Goal: Information Seeking & Learning: Learn about a topic

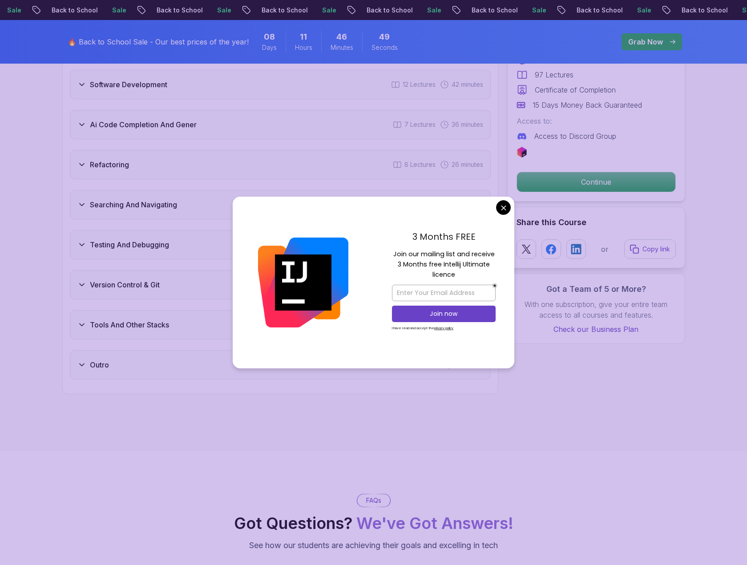
click at [504, 207] on body "Sale Back to School Sale Back to School Sale Back to School Sale Back to School…" at bounding box center [373, 61] width 747 height 3326
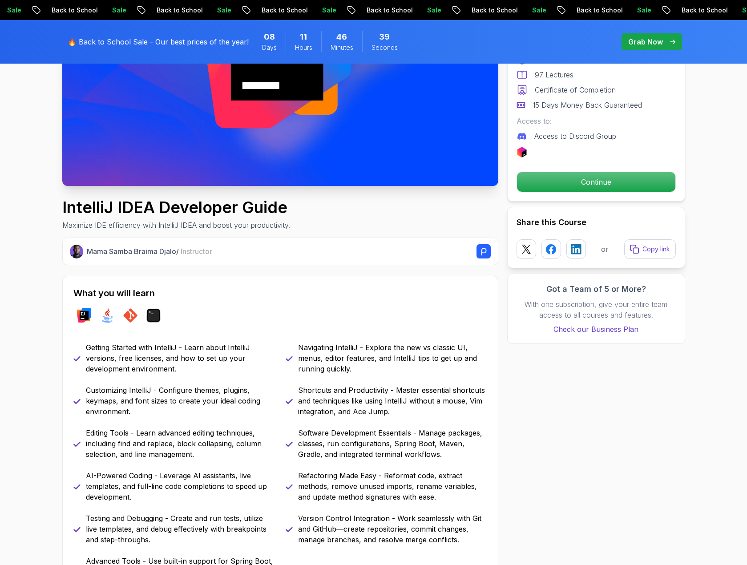
scroll to position [133, 0]
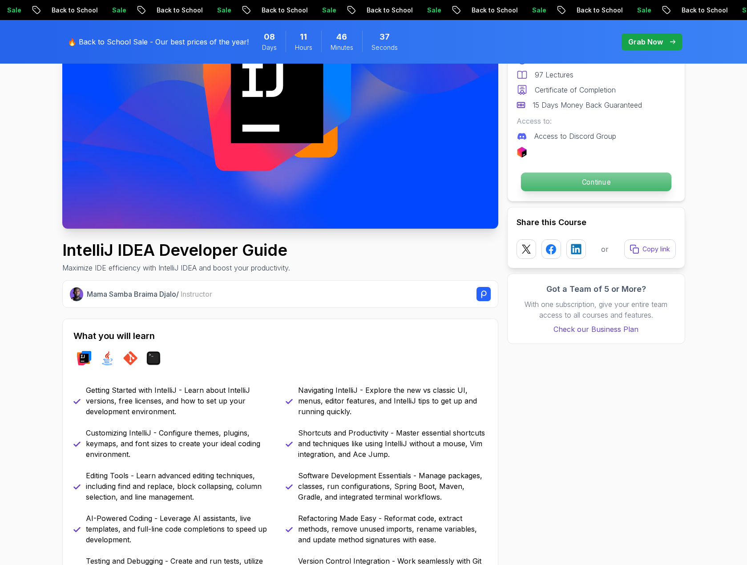
click at [630, 183] on p "Continue" at bounding box center [596, 182] width 150 height 19
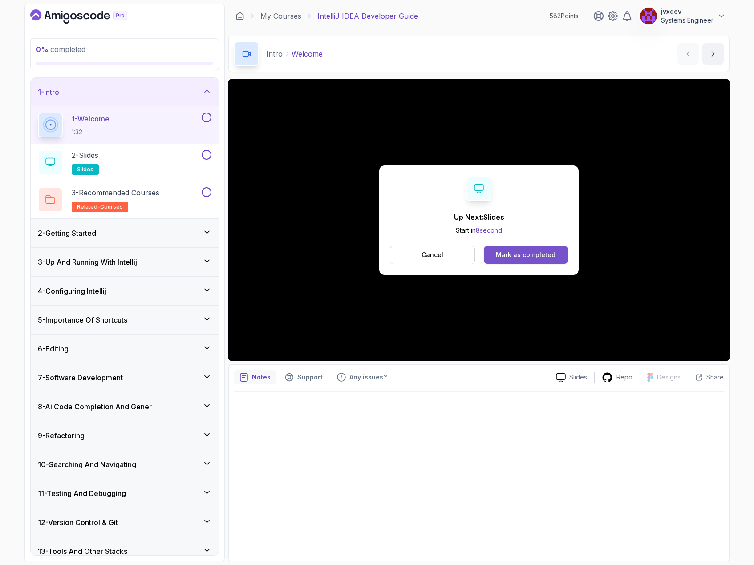
click at [547, 258] on div "Mark as completed" at bounding box center [526, 255] width 60 height 9
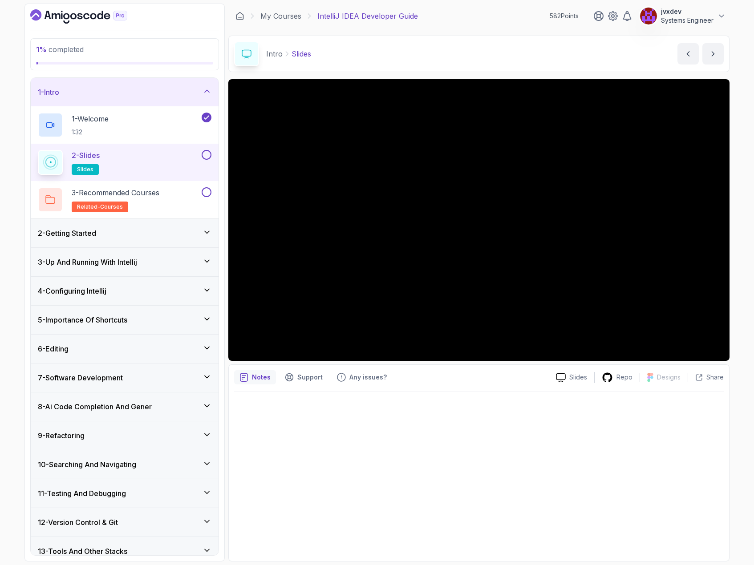
click at [208, 155] on button at bounding box center [207, 155] width 10 height 10
click at [159, 200] on h2 "3 - Recommended Courses related-courses" at bounding box center [116, 199] width 88 height 25
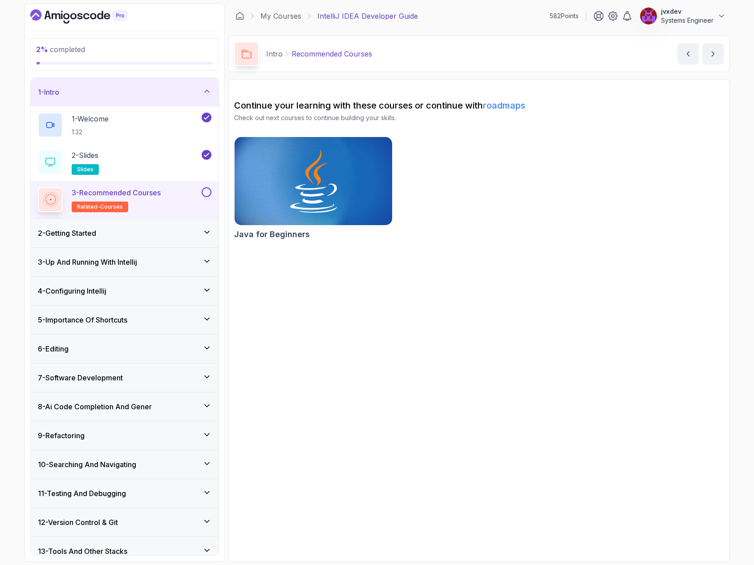
click at [202, 192] on button at bounding box center [207, 192] width 10 height 10
click at [206, 232] on icon at bounding box center [207, 232] width 4 height 2
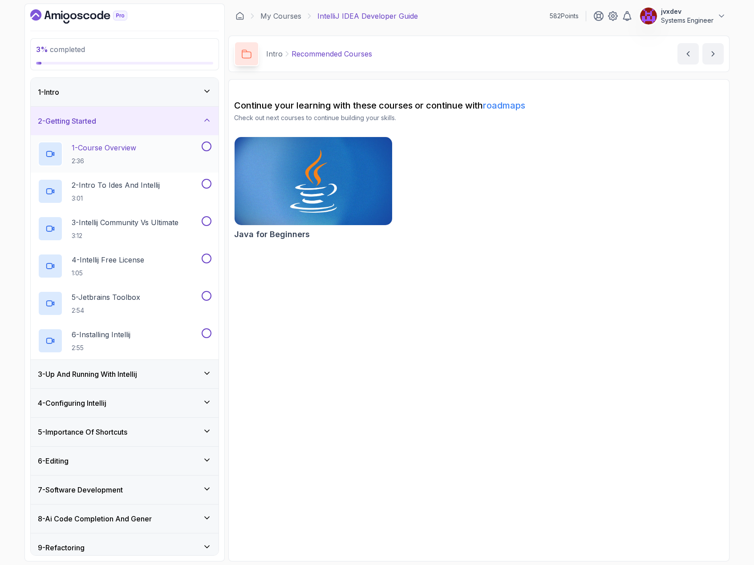
click at [206, 145] on button at bounding box center [207, 146] width 10 height 10
drag, startPoint x: 214, startPoint y: 149, endPoint x: 209, endPoint y: 149, distance: 4.5
click at [210, 149] on div "1 - Course Overview 2:36" at bounding box center [125, 153] width 188 height 37
click at [207, 149] on icon at bounding box center [206, 146] width 8 height 9
click at [172, 150] on div "1 - Course Overview 2:36" at bounding box center [119, 153] width 162 height 25
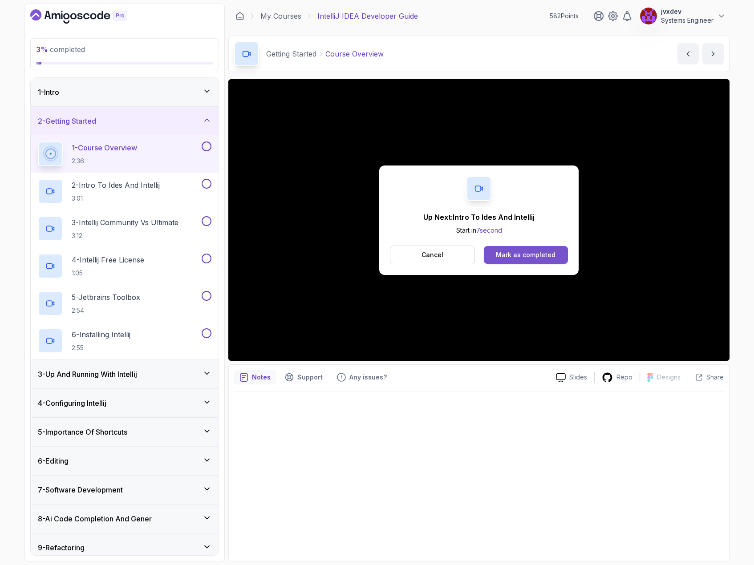
click at [514, 250] on button "Mark as completed" at bounding box center [526, 255] width 84 height 18
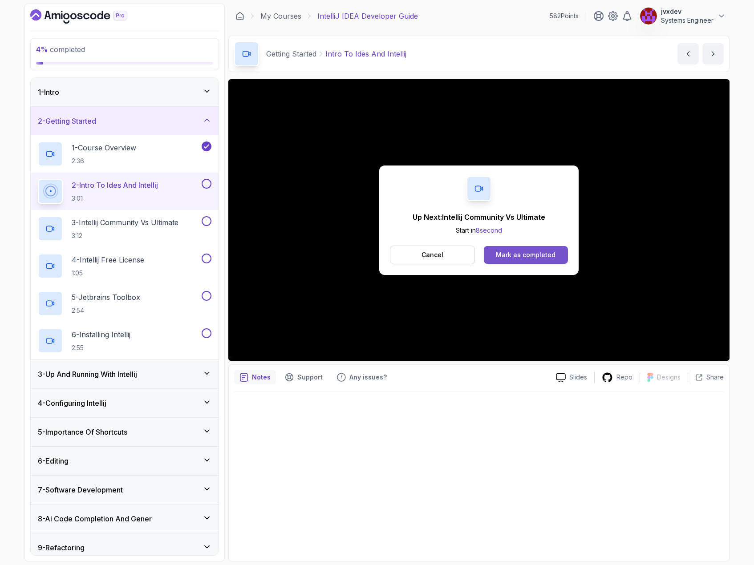
click at [555, 254] on button "Mark as completed" at bounding box center [526, 255] width 84 height 18
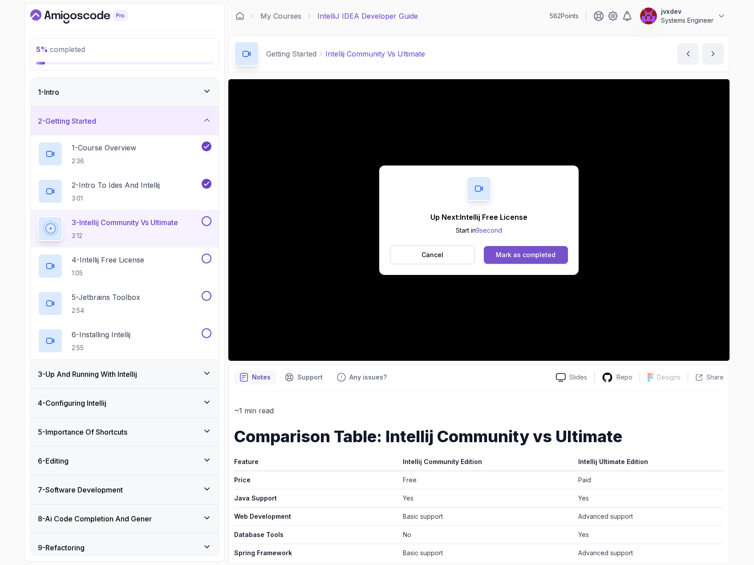
click at [537, 253] on div "Mark as completed" at bounding box center [526, 255] width 60 height 9
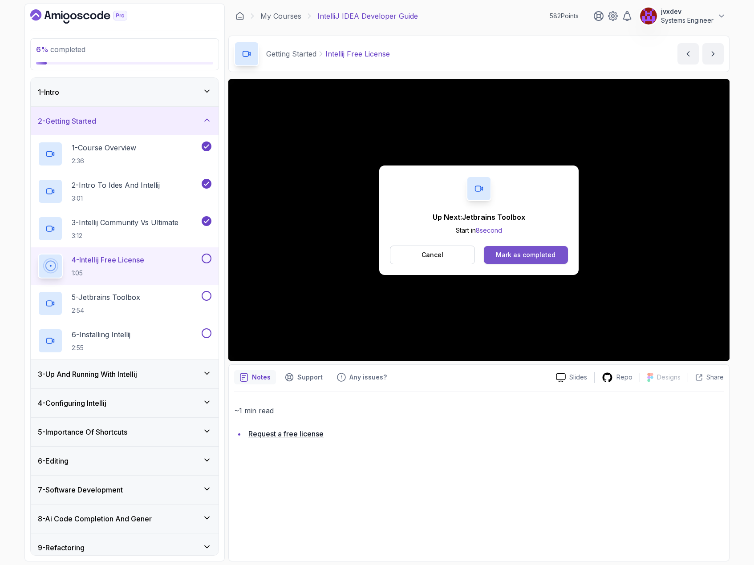
click at [550, 252] on div "Mark as completed" at bounding box center [526, 255] width 60 height 9
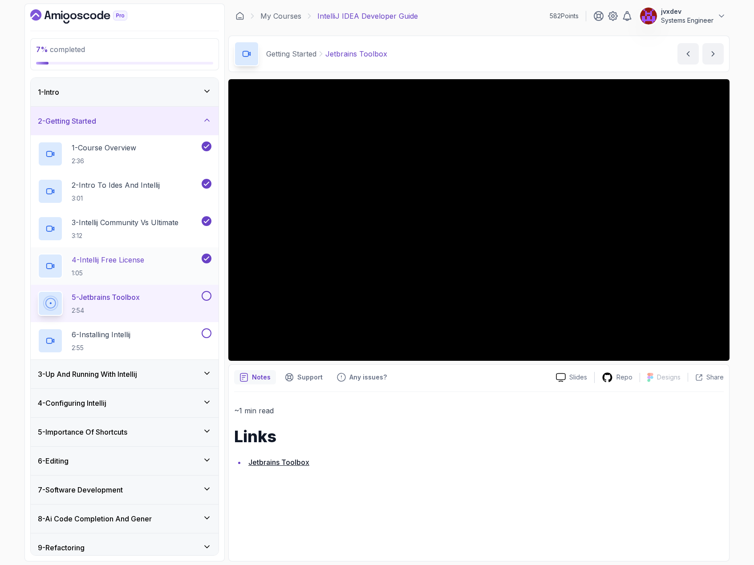
click at [155, 274] on div "4 - Intellij Free License 1:05" at bounding box center [119, 266] width 162 height 25
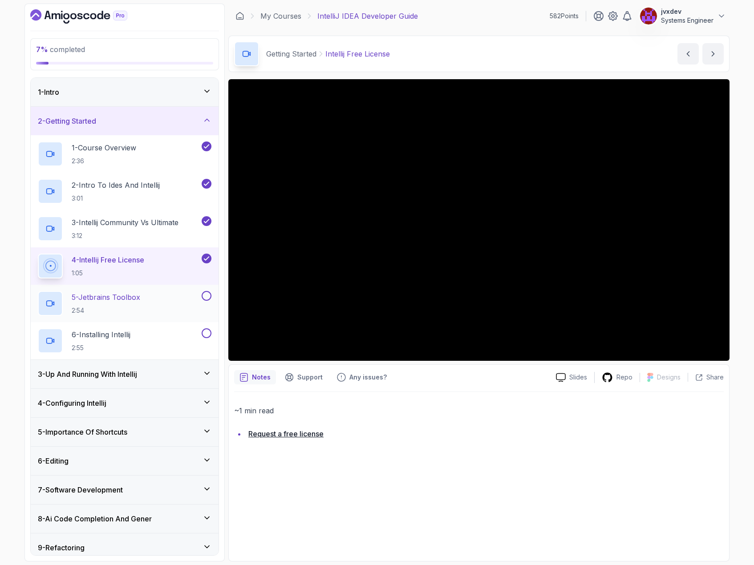
click at [165, 299] on div "5 - Jetbrains Toolbox 2:54" at bounding box center [119, 303] width 162 height 25
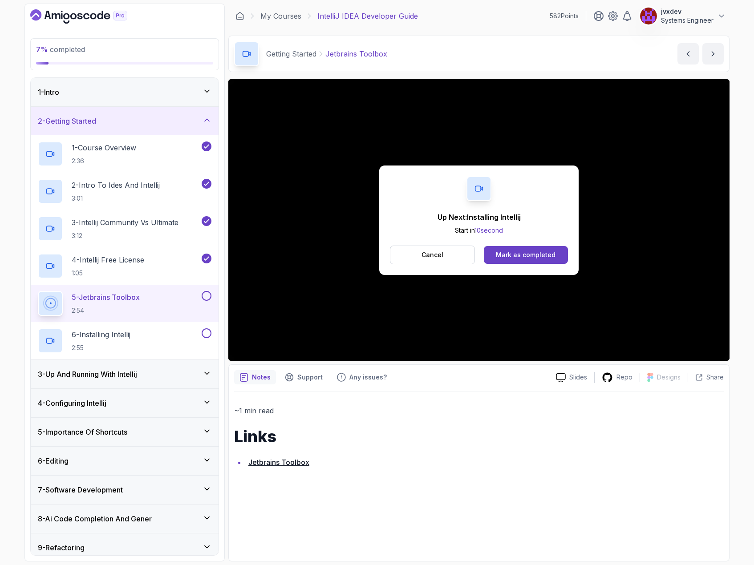
click at [557, 264] on div "Cancel Mark as completed" at bounding box center [479, 255] width 178 height 19
click at [557, 260] on button "Mark as completed" at bounding box center [526, 255] width 84 height 18
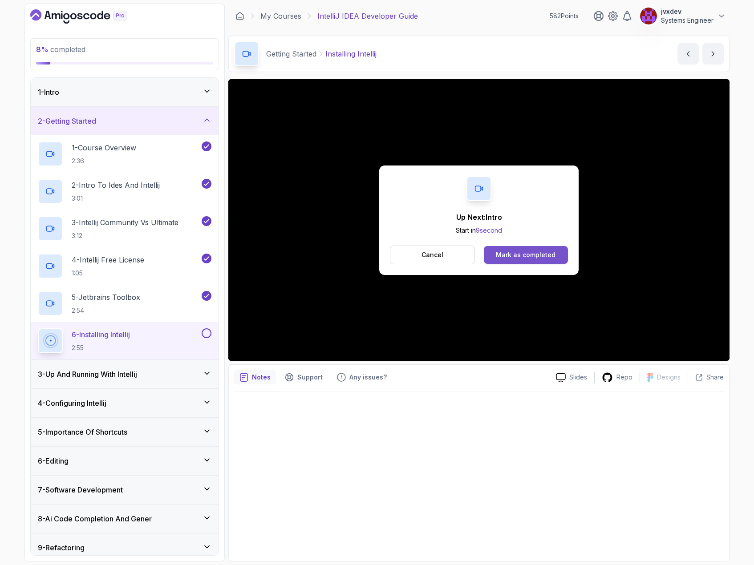
click at [556, 252] on button "Mark as completed" at bounding box center [526, 255] width 84 height 18
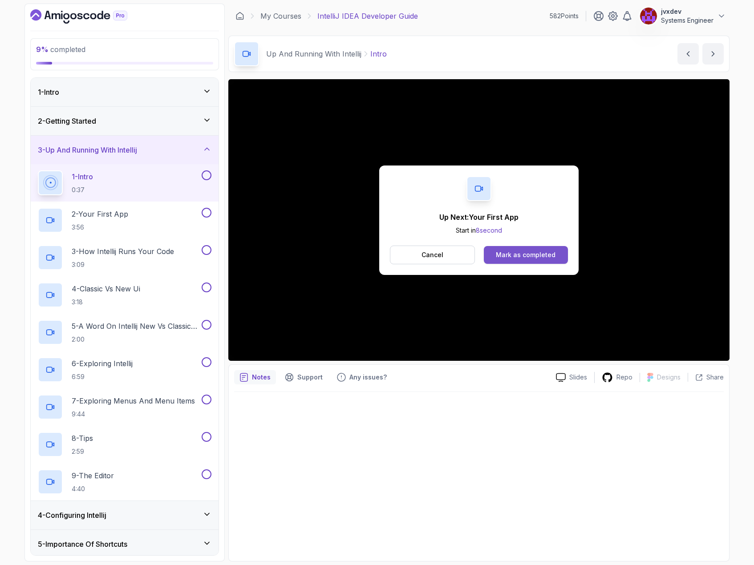
click at [523, 254] on div "Mark as completed" at bounding box center [526, 255] width 60 height 9
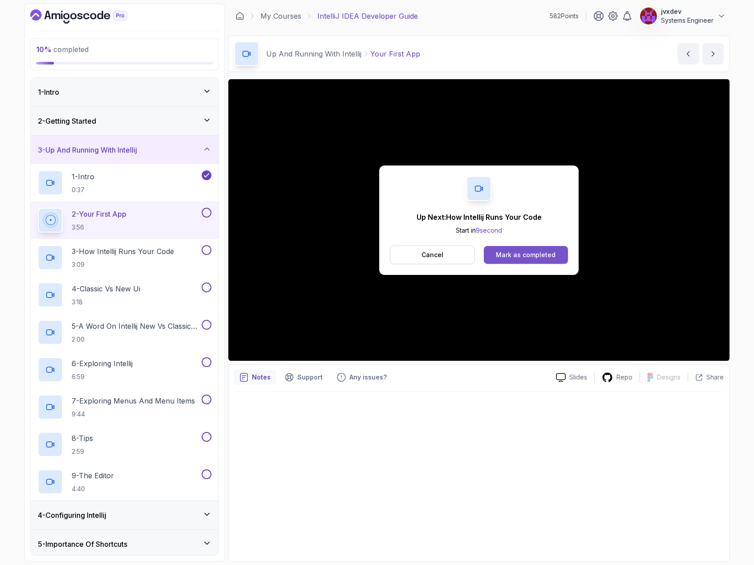
click at [532, 255] on div "Mark as completed" at bounding box center [526, 255] width 60 height 9
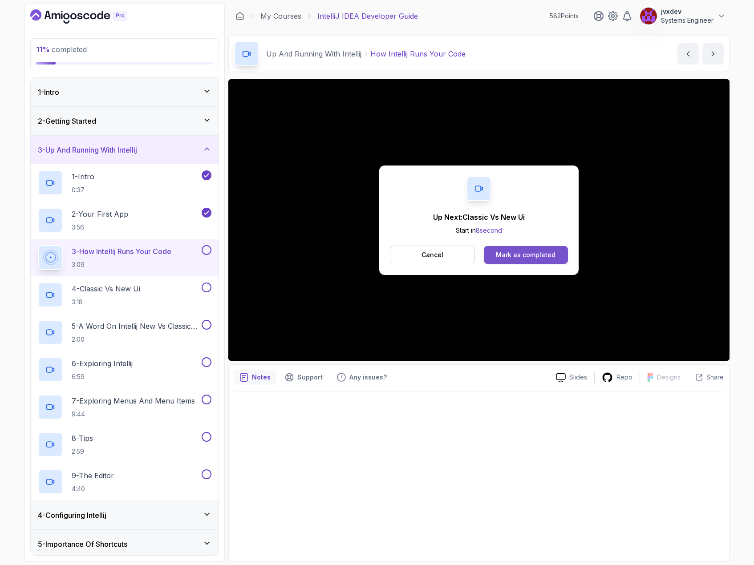
click at [530, 257] on div "Mark as completed" at bounding box center [526, 255] width 60 height 9
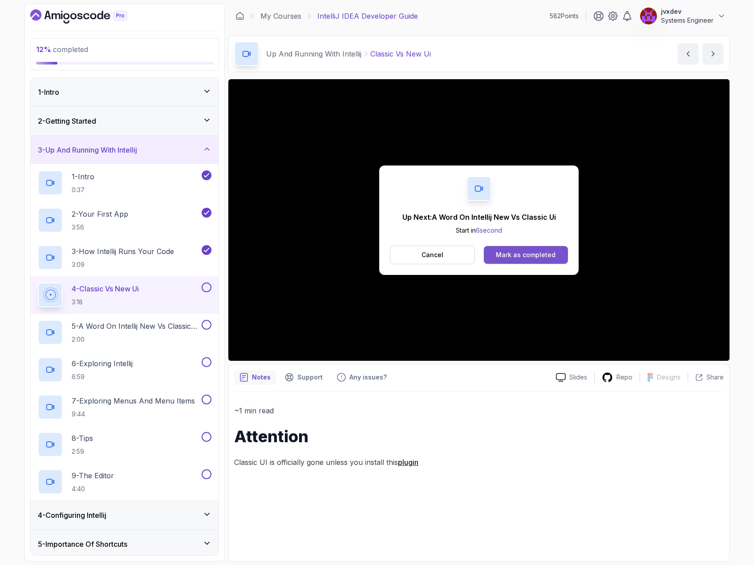
click at [531, 257] on div "Mark as completed" at bounding box center [526, 255] width 60 height 9
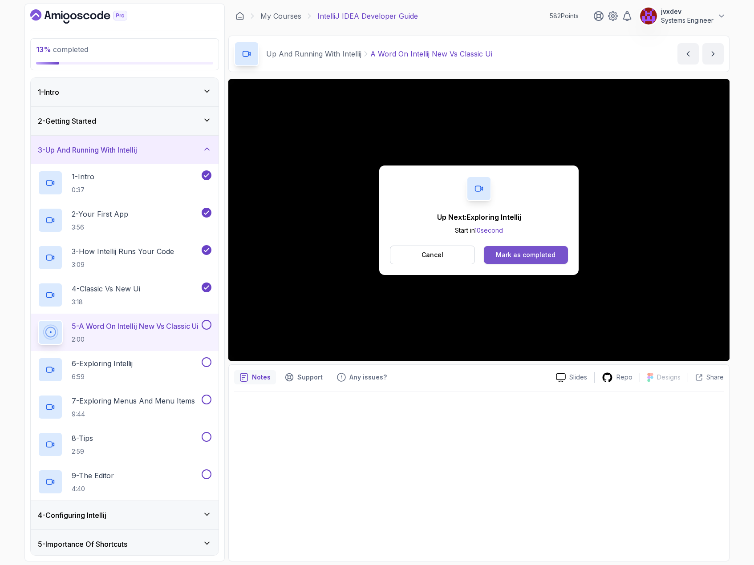
click at [509, 256] on div "Mark as completed" at bounding box center [526, 255] width 60 height 9
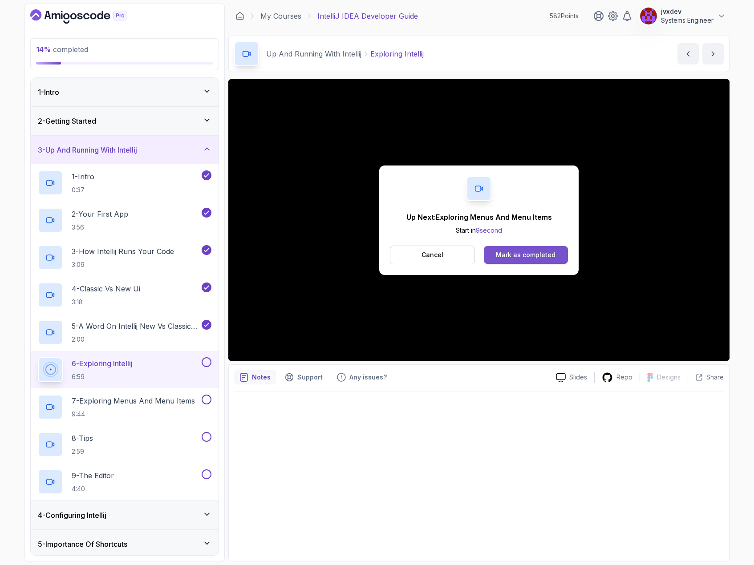
click at [544, 254] on div "Mark as completed" at bounding box center [526, 255] width 60 height 9
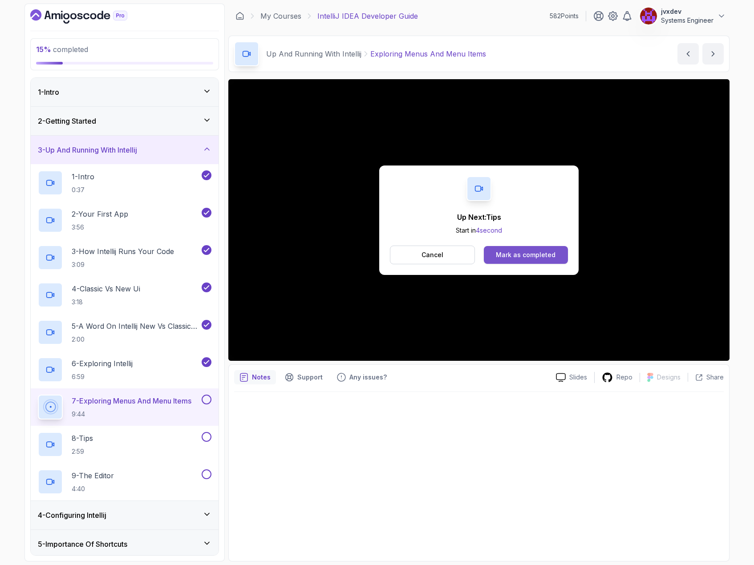
click at [547, 251] on div "Mark as completed" at bounding box center [526, 255] width 60 height 9
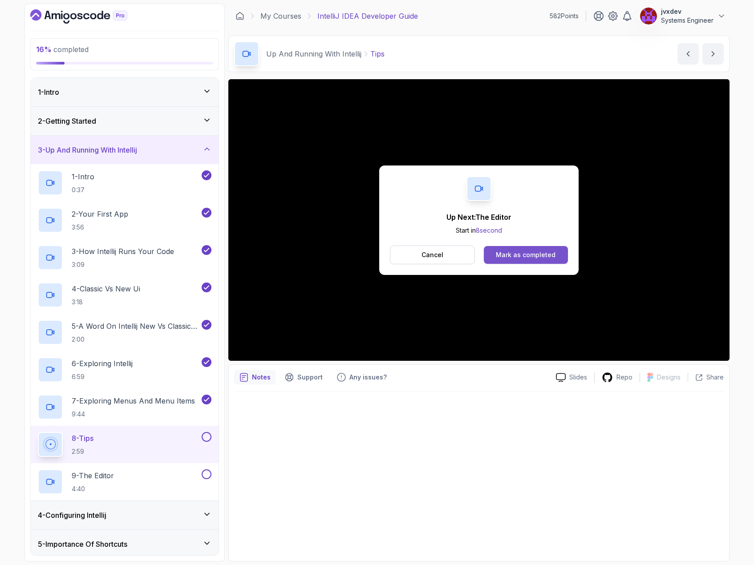
click at [513, 250] on button "Mark as completed" at bounding box center [526, 255] width 84 height 18
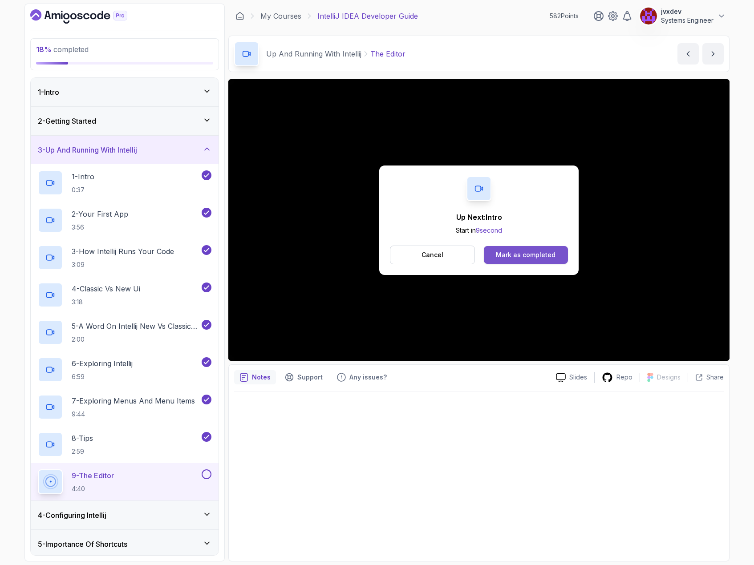
click at [538, 257] on div "Mark as completed" at bounding box center [526, 255] width 60 height 9
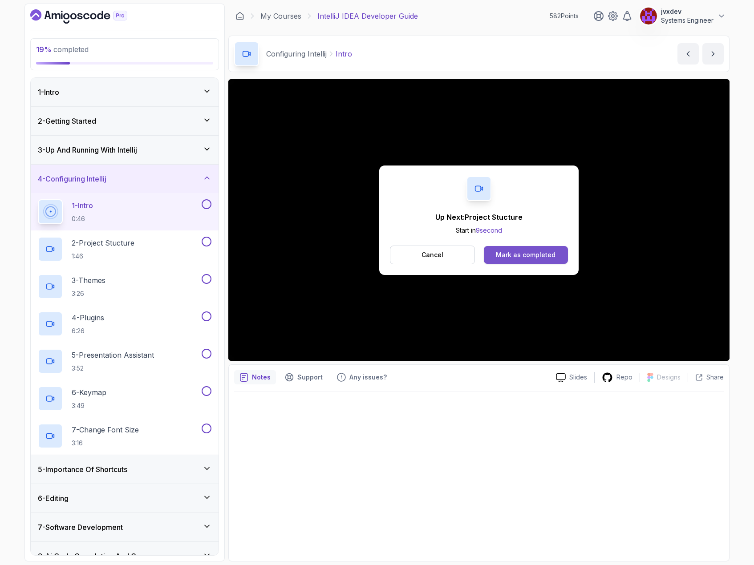
click at [547, 261] on button "Mark as completed" at bounding box center [526, 255] width 84 height 18
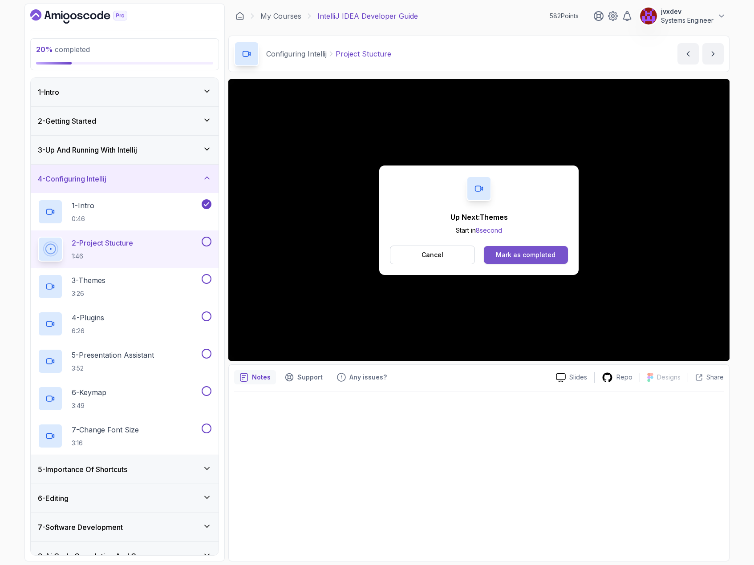
click at [530, 256] on div "Mark as completed" at bounding box center [526, 255] width 60 height 9
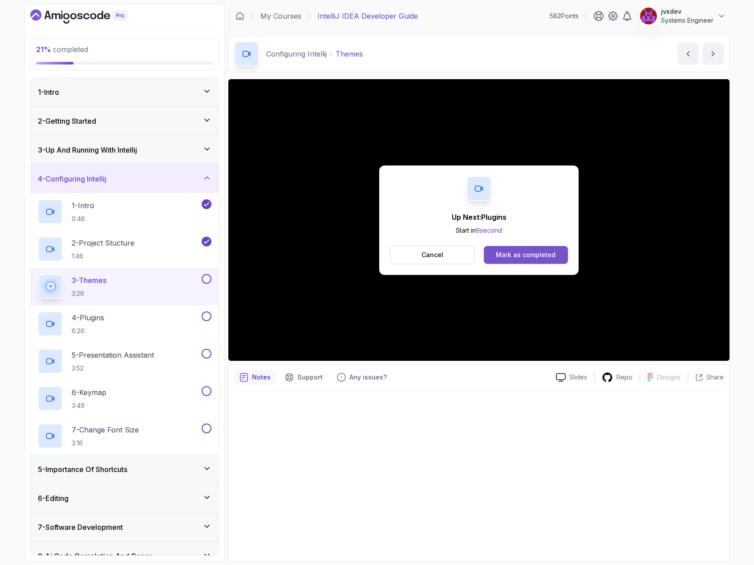
click at [538, 255] on div "Mark as completed" at bounding box center [526, 255] width 60 height 9
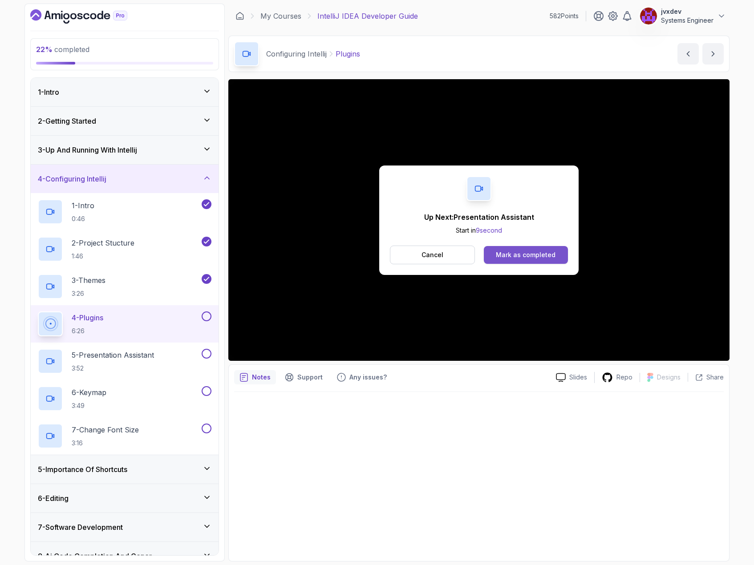
click at [540, 253] on div "Mark as completed" at bounding box center [526, 255] width 60 height 9
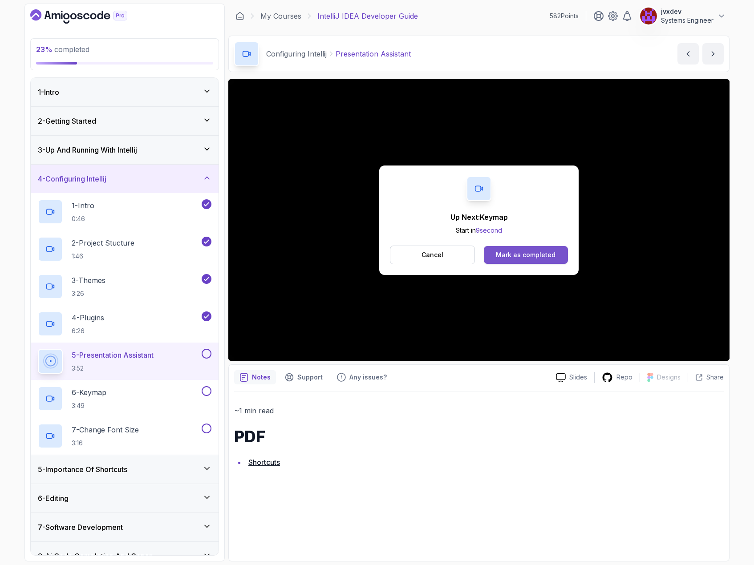
click at [554, 259] on div "Mark as completed" at bounding box center [526, 255] width 60 height 9
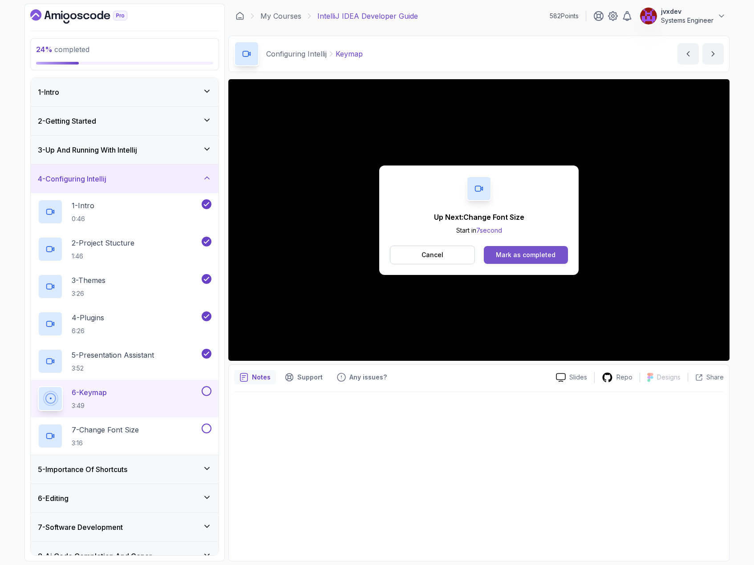
click at [542, 260] on button "Mark as completed" at bounding box center [526, 255] width 84 height 18
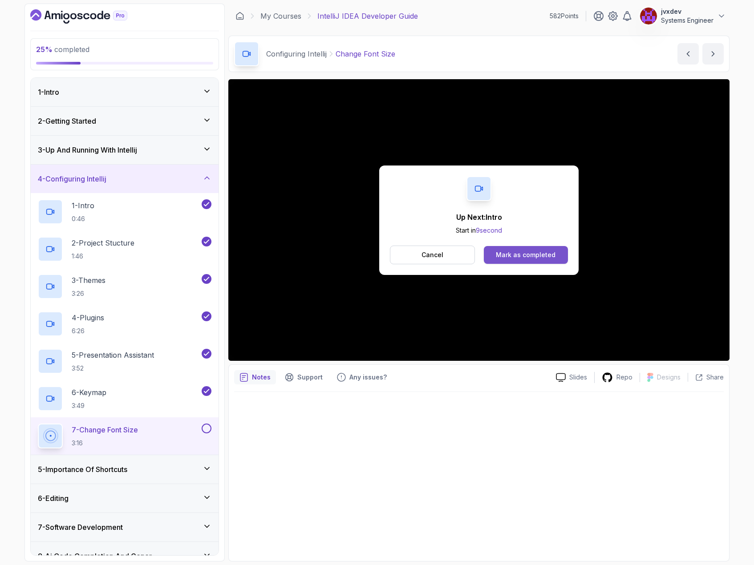
click at [531, 261] on button "Mark as completed" at bounding box center [526, 255] width 84 height 18
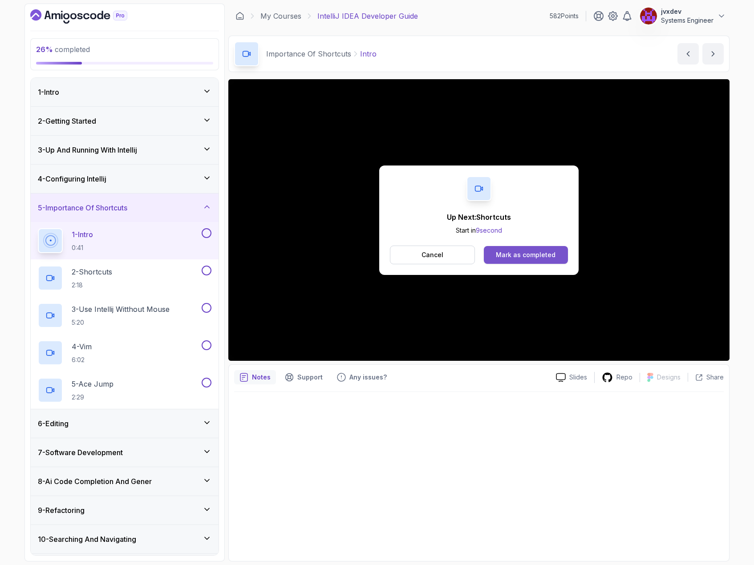
click at [509, 253] on div "Mark as completed" at bounding box center [526, 255] width 60 height 9
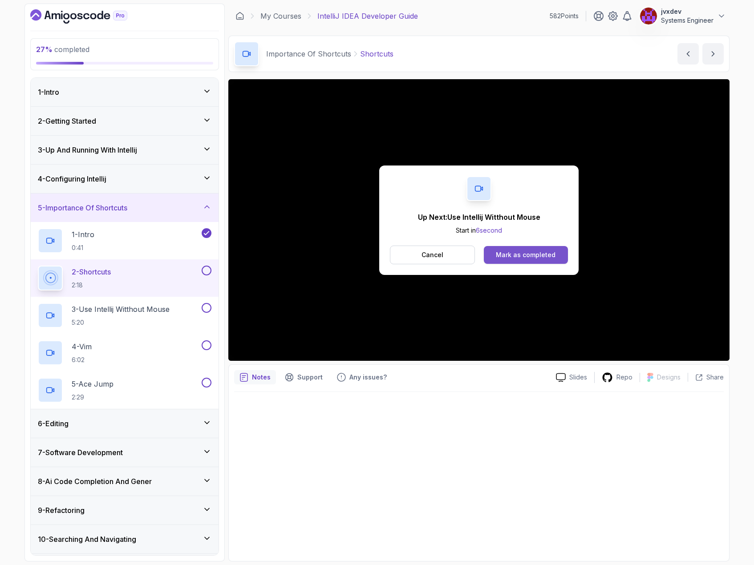
click at [522, 257] on div "Mark as completed" at bounding box center [526, 255] width 60 height 9
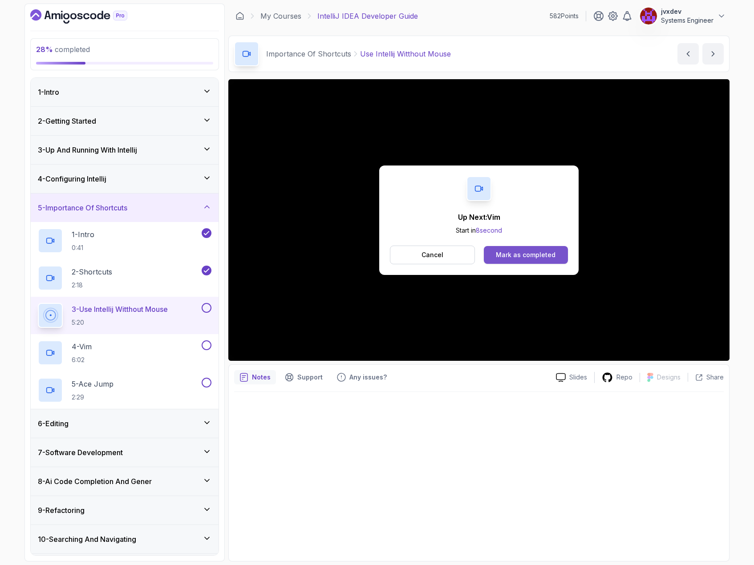
click at [537, 249] on button "Mark as completed" at bounding box center [526, 255] width 84 height 18
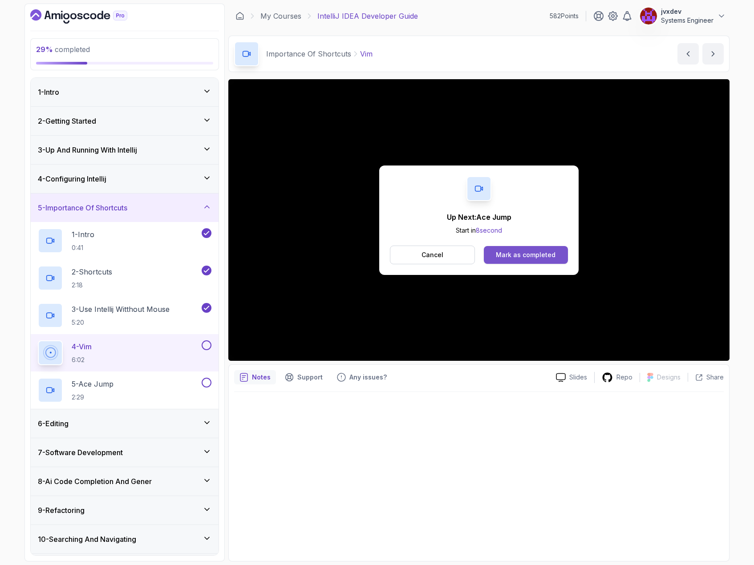
click at [540, 252] on div "Mark as completed" at bounding box center [526, 255] width 60 height 9
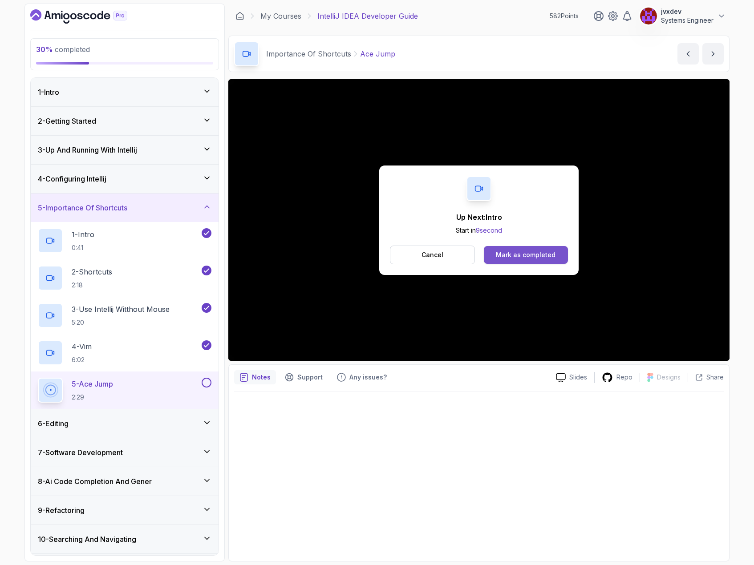
click at [540, 257] on div "Mark as completed" at bounding box center [526, 255] width 60 height 9
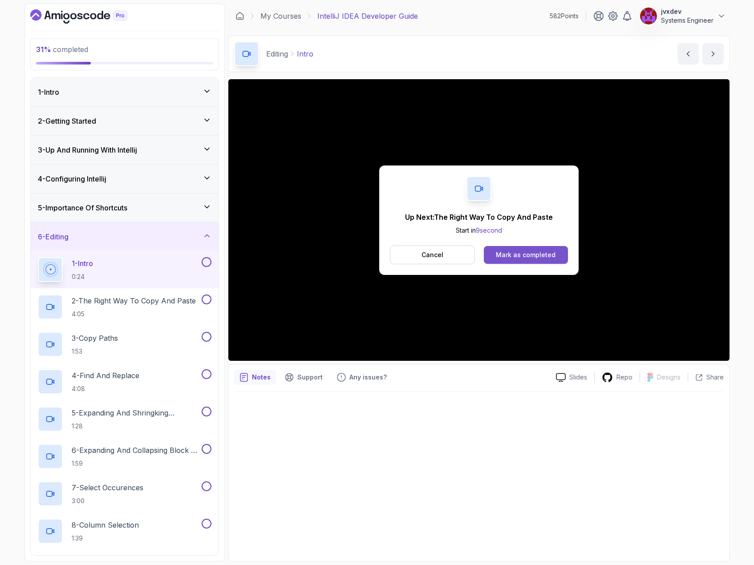
click at [543, 256] on div "Mark as completed" at bounding box center [526, 255] width 60 height 9
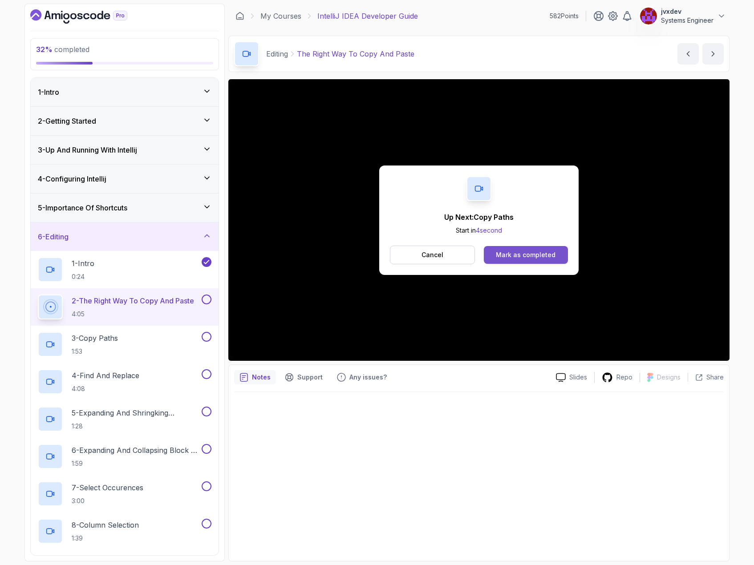
click at [545, 252] on div "Mark as completed" at bounding box center [526, 255] width 60 height 9
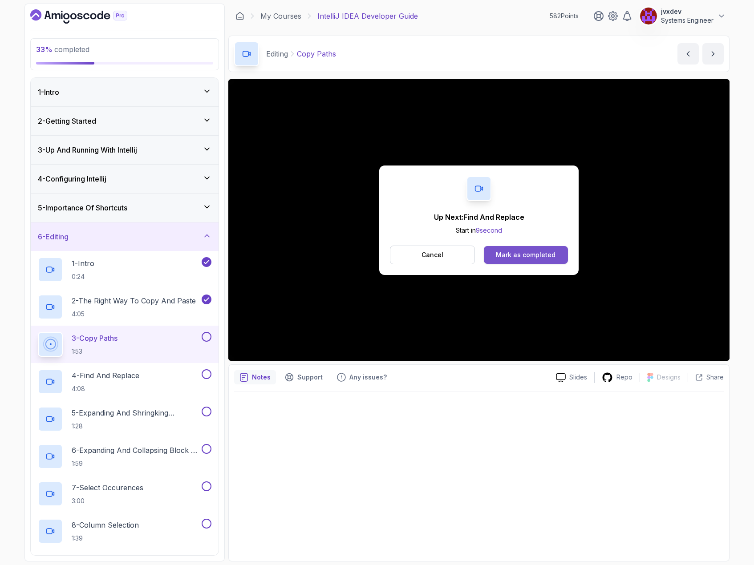
click at [536, 259] on div "Mark as completed" at bounding box center [526, 255] width 60 height 9
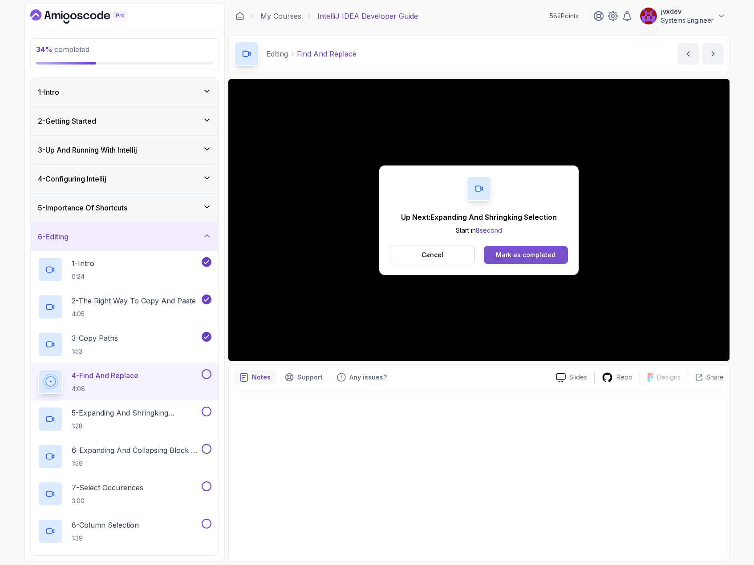
click at [517, 259] on div "Mark as completed" at bounding box center [526, 255] width 60 height 9
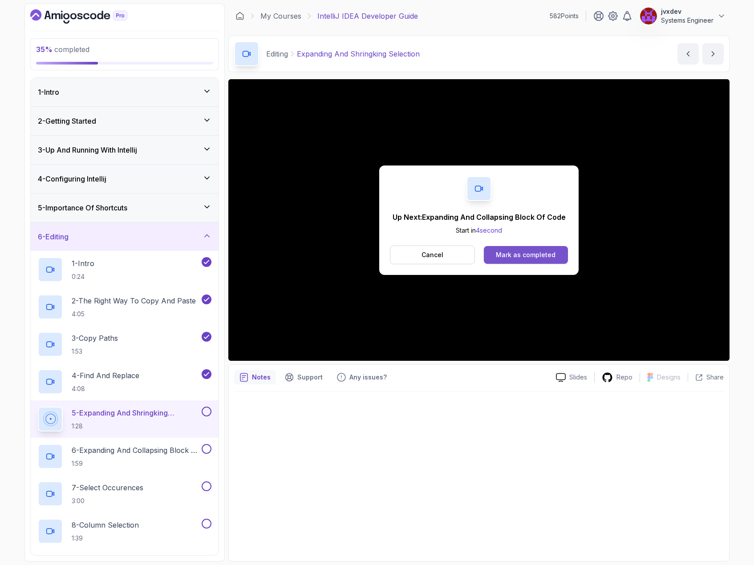
click at [523, 255] on div "Mark as completed" at bounding box center [526, 255] width 60 height 9
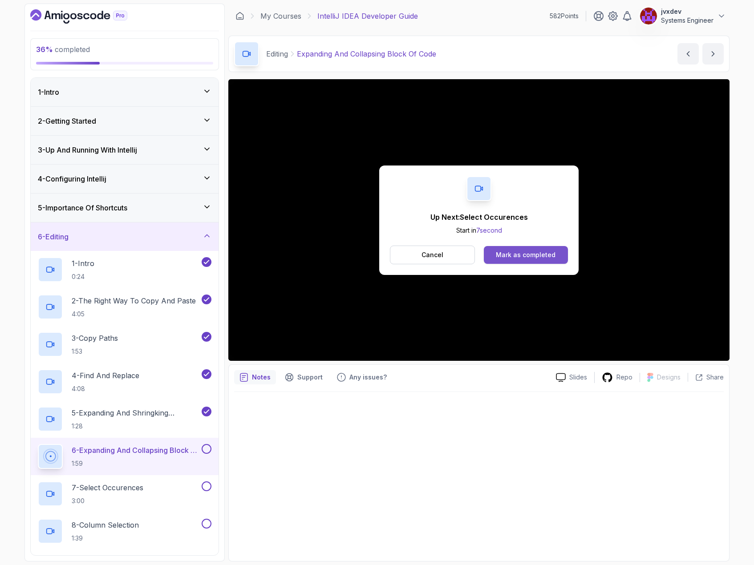
click at [557, 257] on button "Mark as completed" at bounding box center [526, 255] width 84 height 18
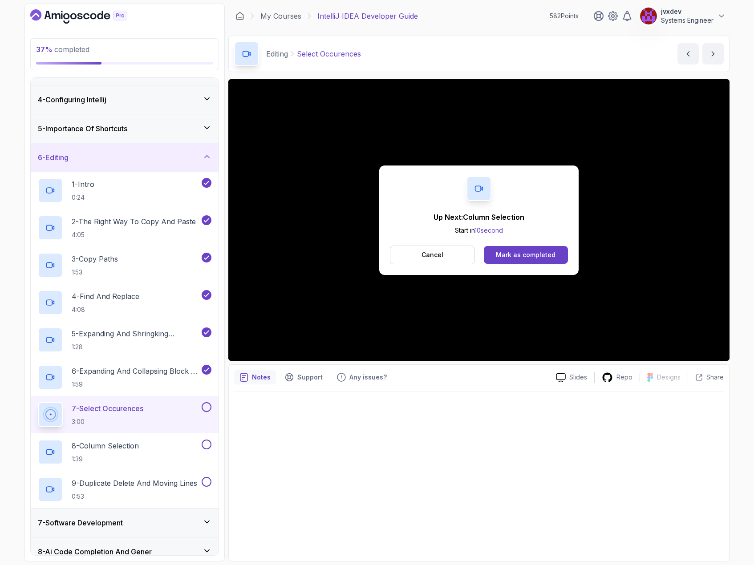
scroll to position [89, 0]
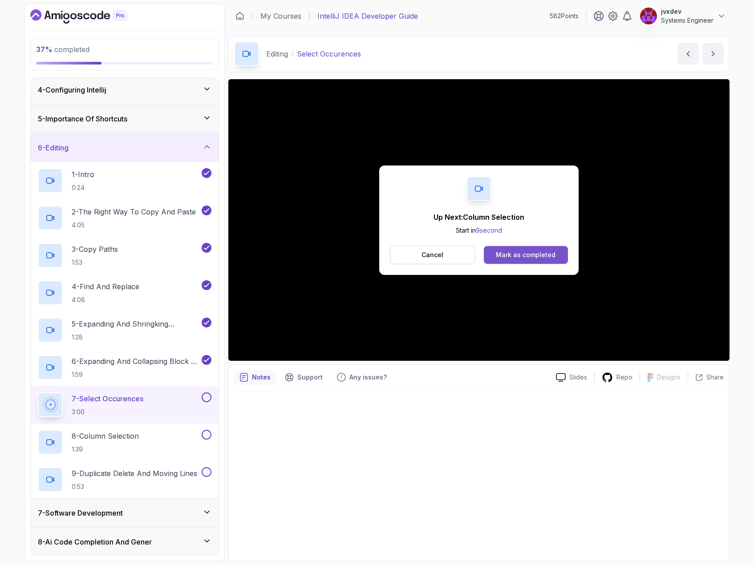
click at [535, 255] on div "Mark as completed" at bounding box center [526, 255] width 60 height 9
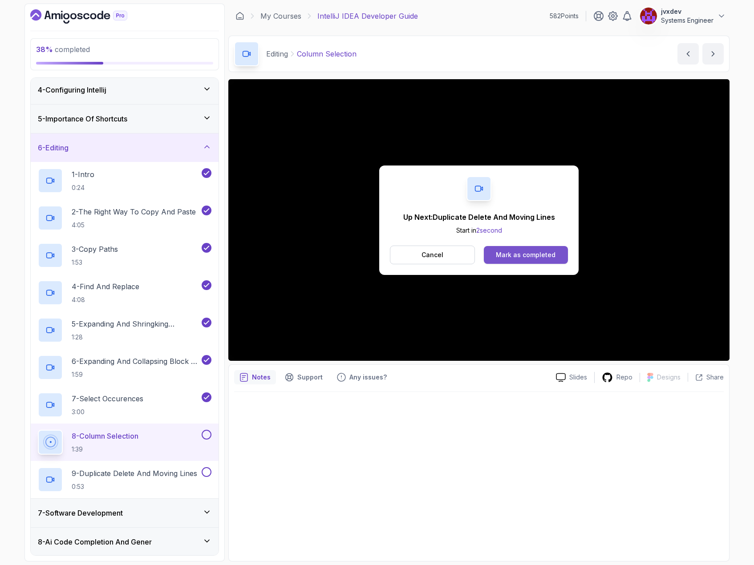
click at [541, 255] on div "Mark as completed" at bounding box center [526, 255] width 60 height 9
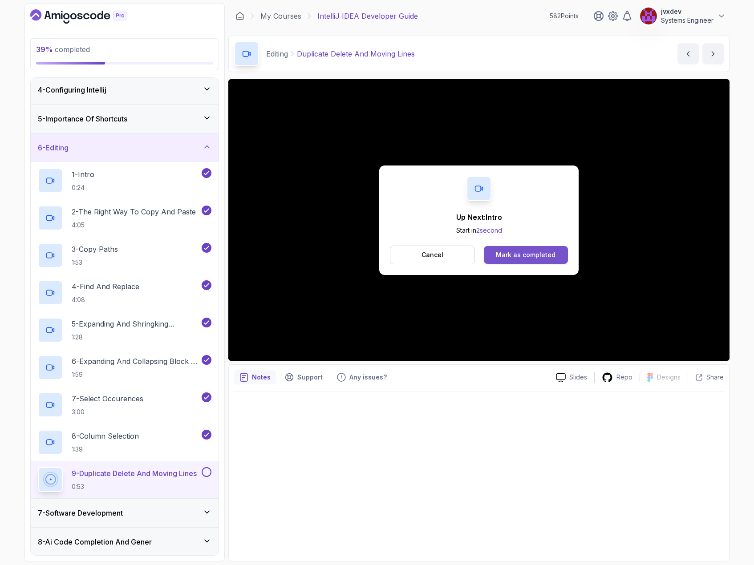
click at [533, 253] on div "Mark as completed" at bounding box center [526, 255] width 60 height 9
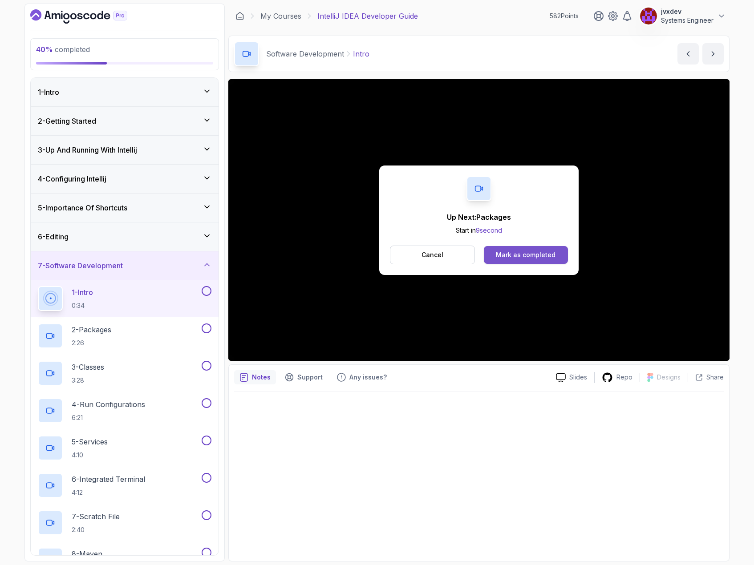
click at [533, 257] on div "Mark as completed" at bounding box center [526, 255] width 60 height 9
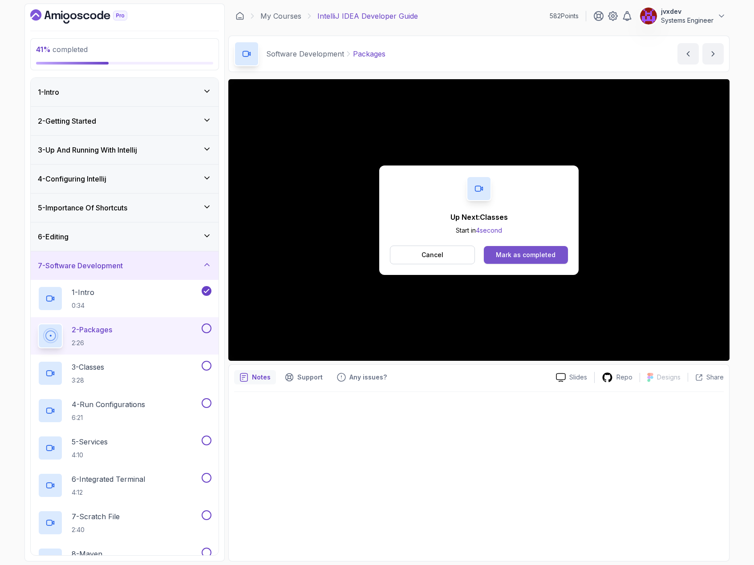
click at [542, 255] on div "Mark as completed" at bounding box center [526, 255] width 60 height 9
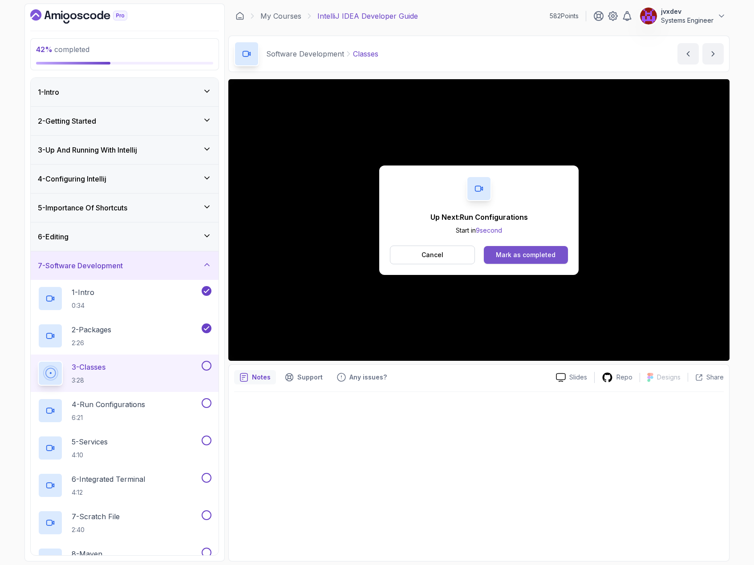
click at [547, 253] on div "Mark as completed" at bounding box center [526, 255] width 60 height 9
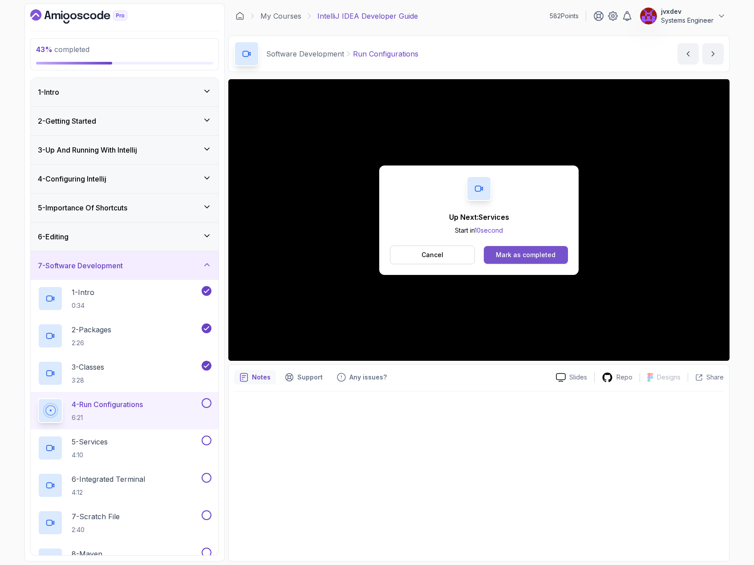
click at [547, 251] on div "Mark as completed" at bounding box center [526, 255] width 60 height 9
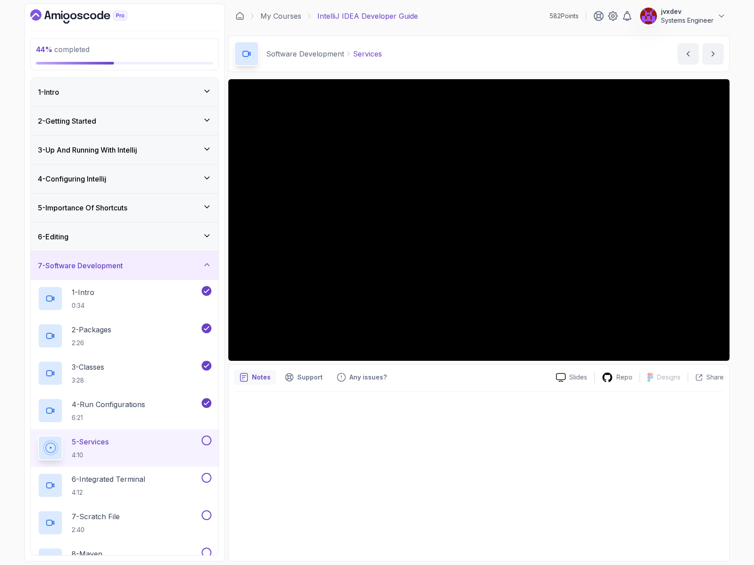
click at [130, 236] on div "6 - Editing" at bounding box center [125, 236] width 174 height 11
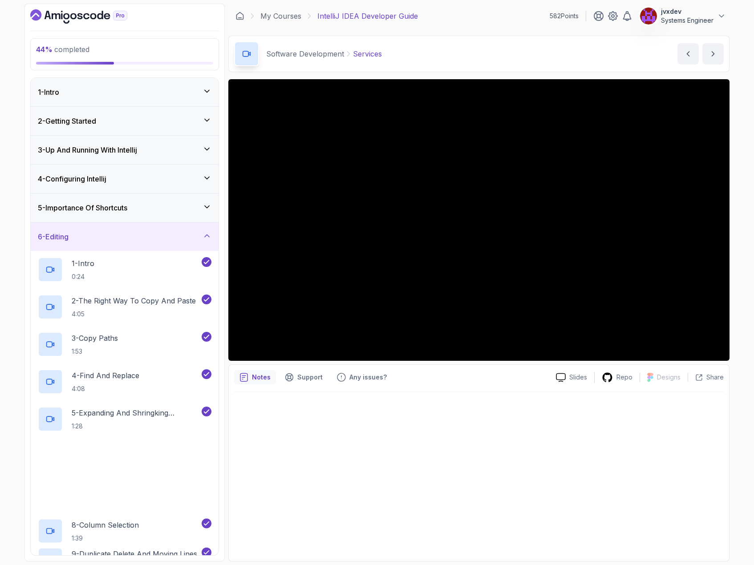
click at [131, 235] on div "6 - Editing" at bounding box center [125, 236] width 174 height 11
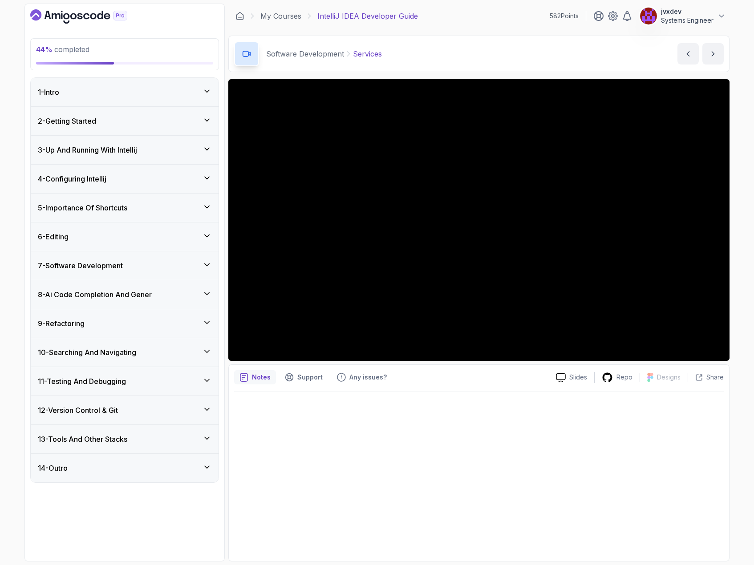
click at [145, 267] on div "7 - Software Development" at bounding box center [125, 265] width 174 height 11
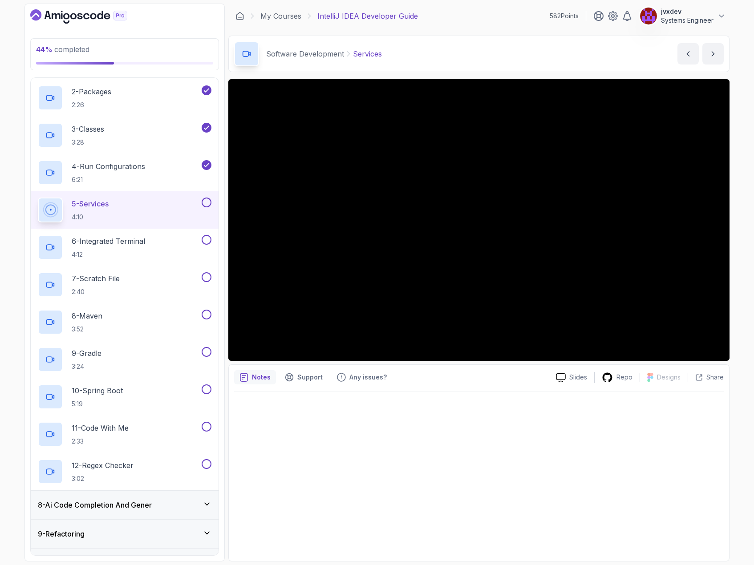
scroll to position [222, 0]
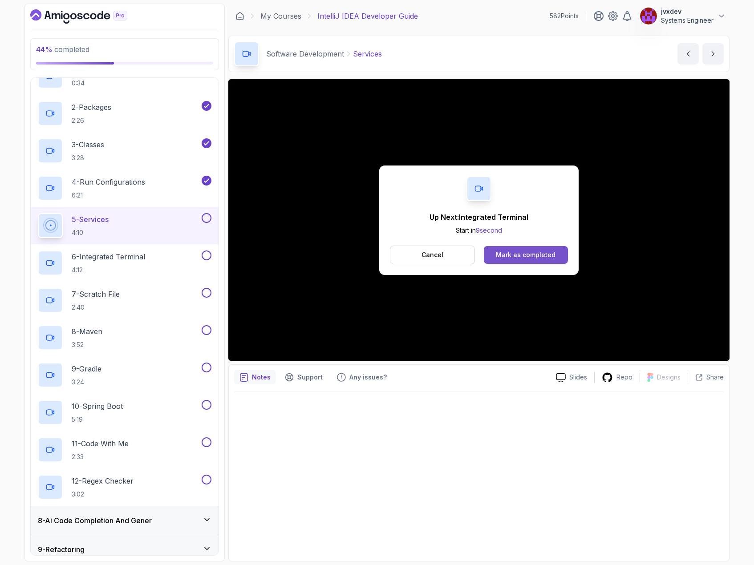
click at [555, 259] on button "Mark as completed" at bounding box center [526, 255] width 84 height 18
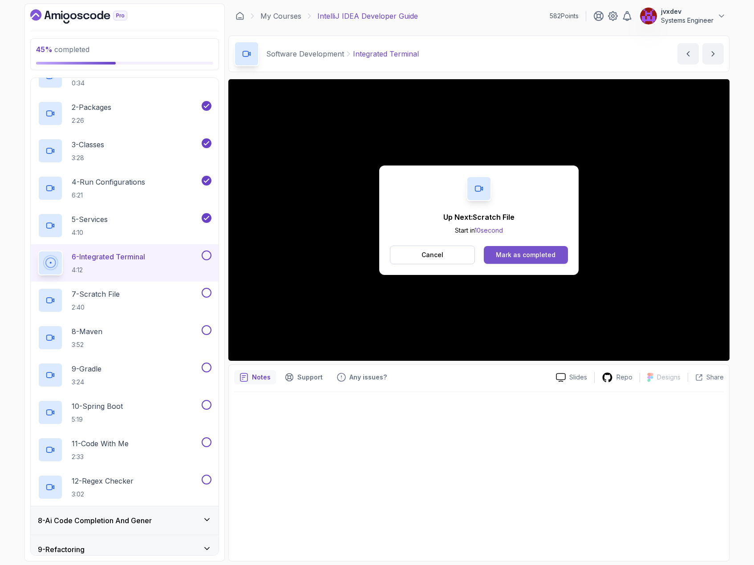
click at [562, 259] on button "Mark as completed" at bounding box center [526, 255] width 84 height 18
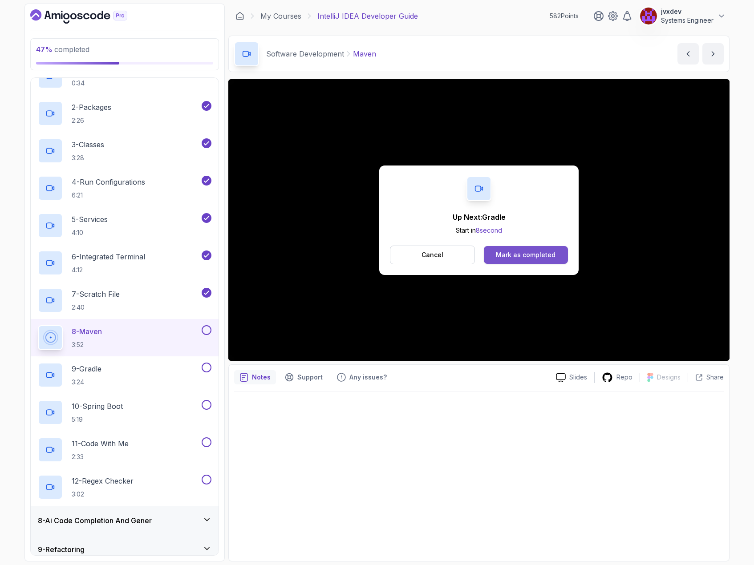
click at [538, 258] on div "Mark as completed" at bounding box center [526, 255] width 60 height 9
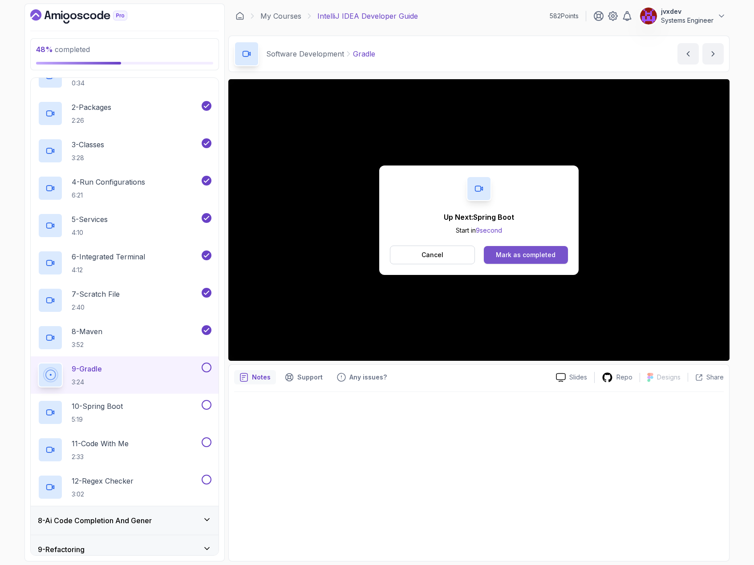
click at [506, 255] on div "Mark as completed" at bounding box center [526, 255] width 60 height 9
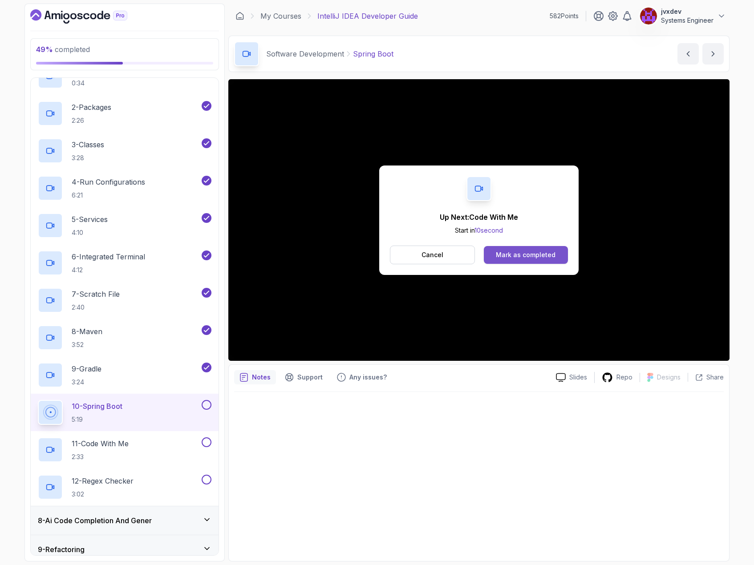
click at [513, 251] on div "Mark as completed" at bounding box center [526, 255] width 60 height 9
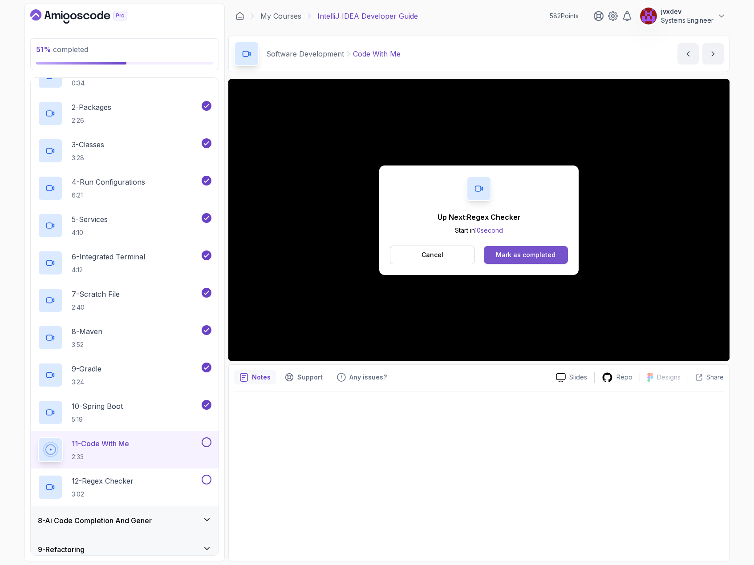
click at [546, 256] on div "Mark as completed" at bounding box center [526, 255] width 60 height 9
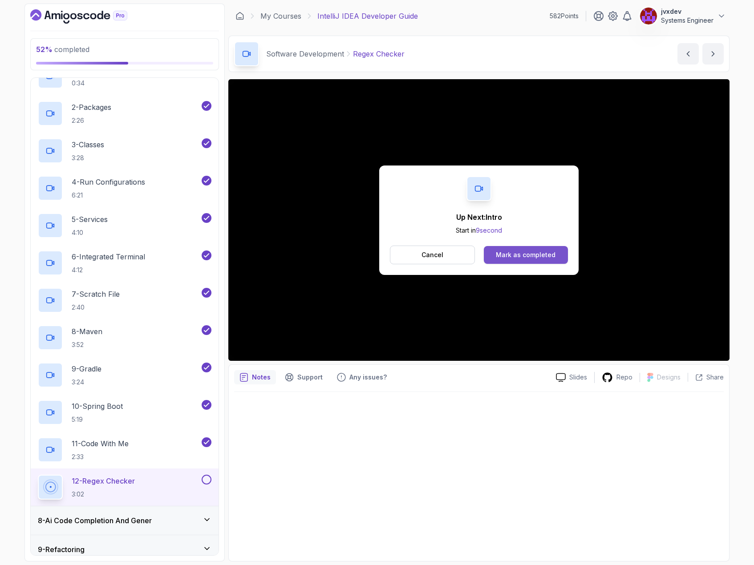
click at [547, 254] on div "Mark as completed" at bounding box center [526, 255] width 60 height 9
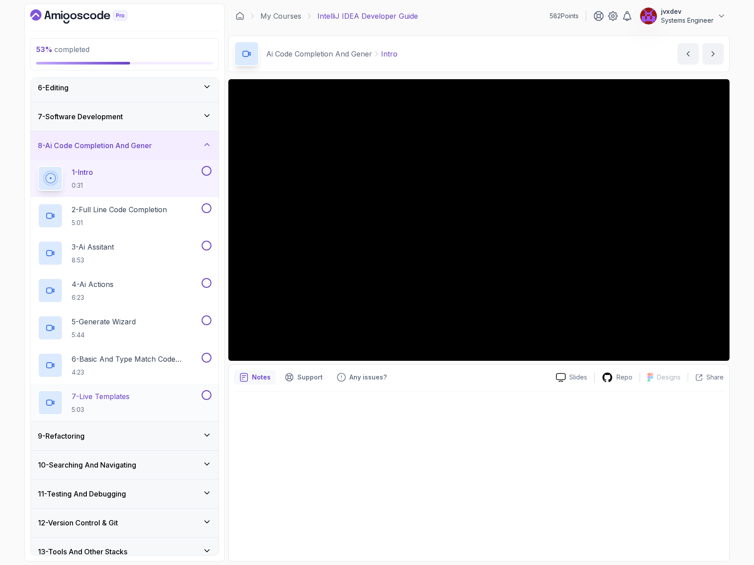
scroll to position [133, 0]
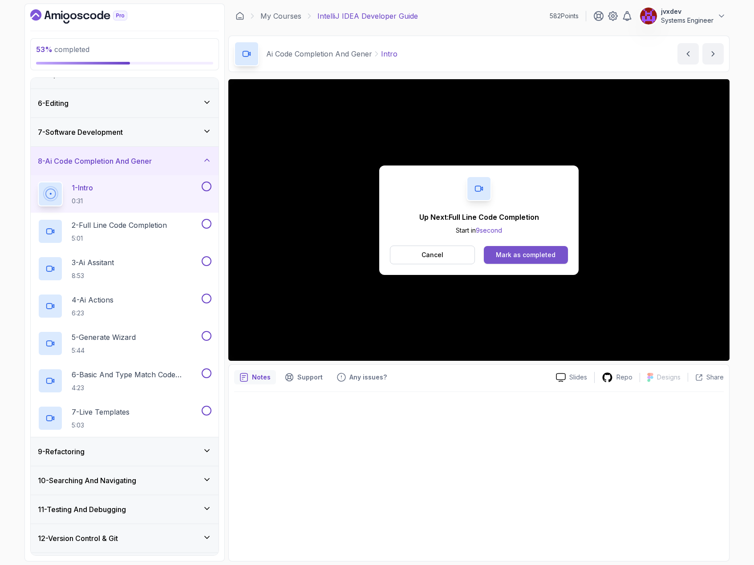
click at [530, 246] on button "Mark as completed" at bounding box center [526, 255] width 84 height 18
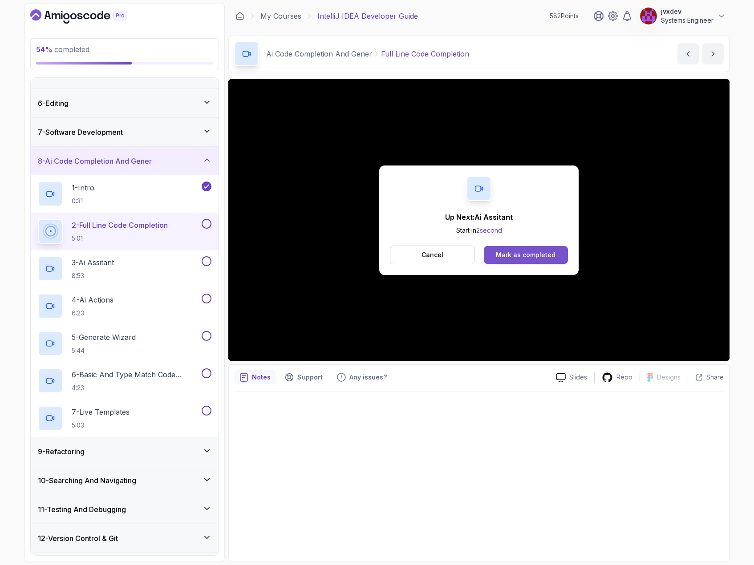
click at [540, 259] on button "Mark as completed" at bounding box center [526, 255] width 84 height 18
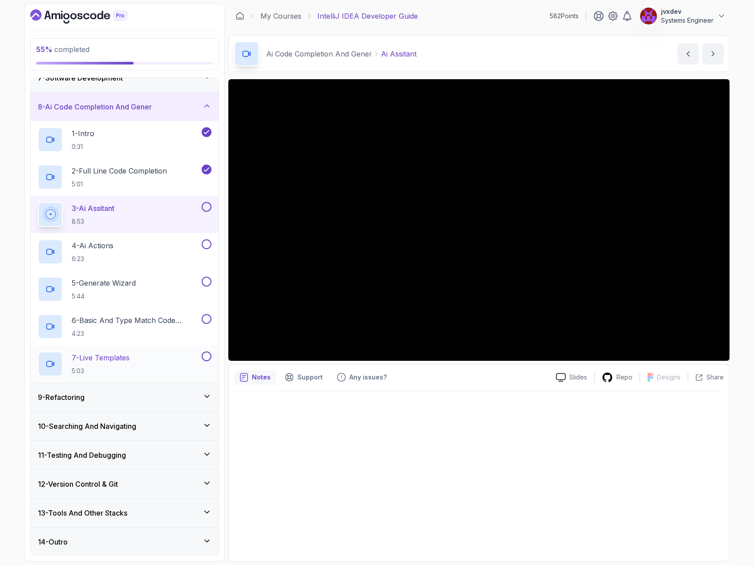
scroll to position [189, 0]
click at [128, 389] on div "9 - Refactoring" at bounding box center [125, 396] width 188 height 28
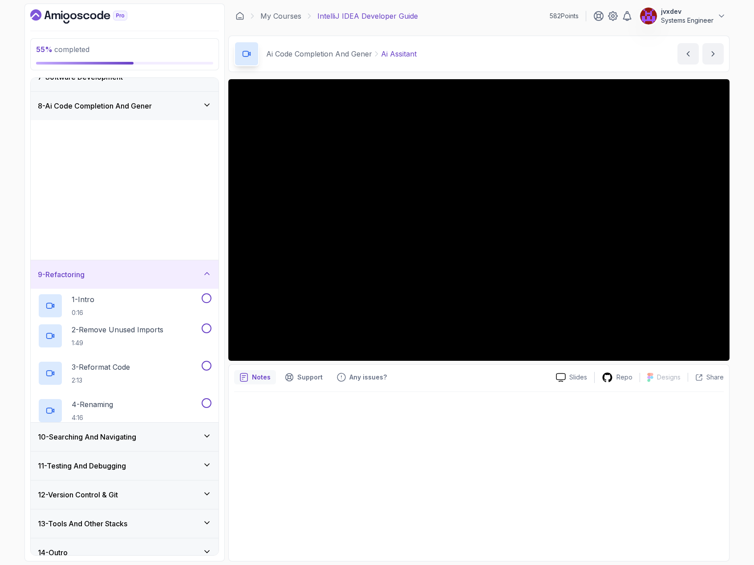
scroll to position [0, 0]
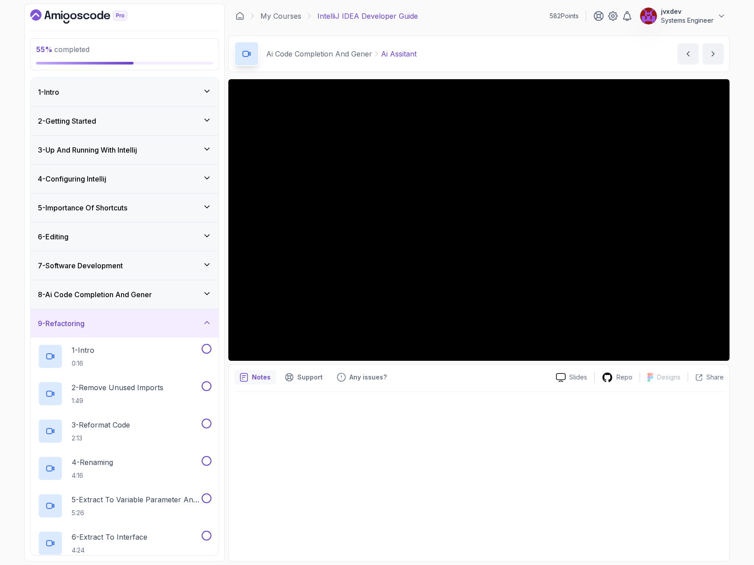
click at [135, 325] on div "9 - Refactoring" at bounding box center [125, 323] width 174 height 11
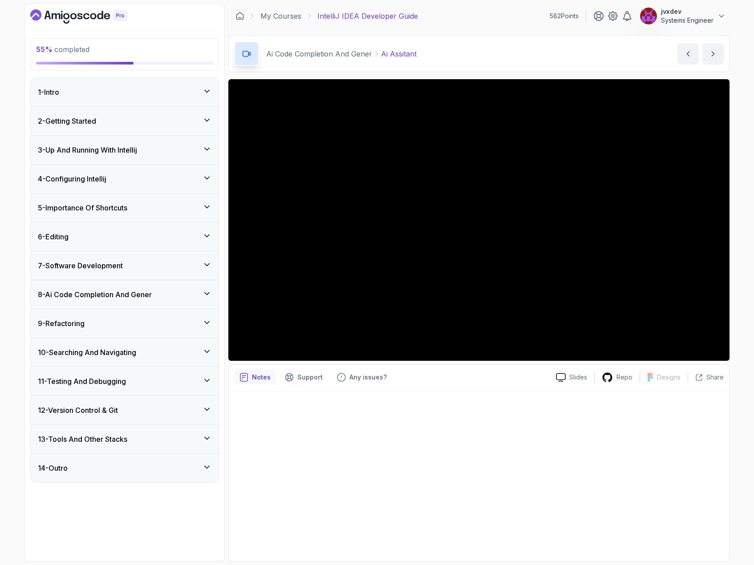
click at [139, 299] on h3 "8 - Ai Code Completion And Gener" at bounding box center [95, 294] width 114 height 11
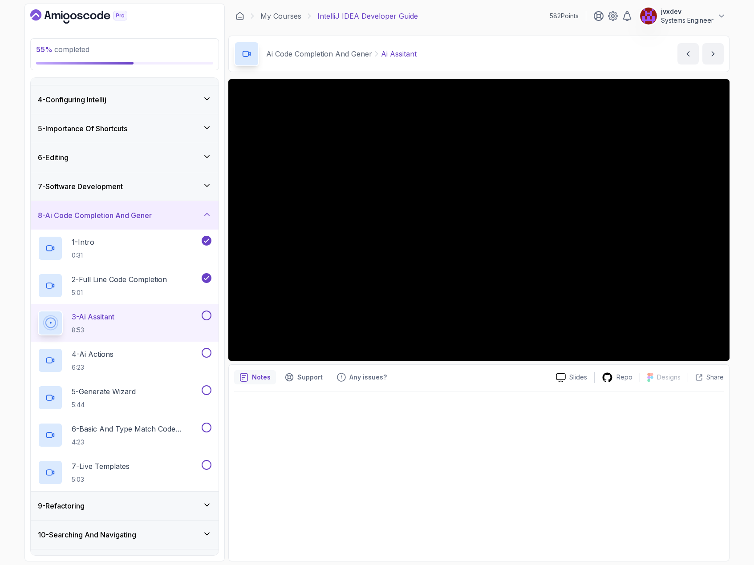
scroll to position [89, 0]
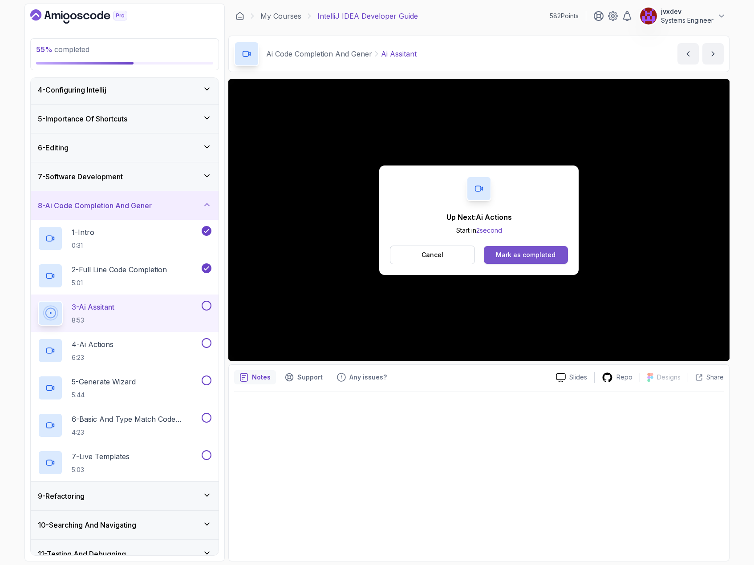
click at [531, 251] on div "Mark as completed" at bounding box center [526, 255] width 60 height 9
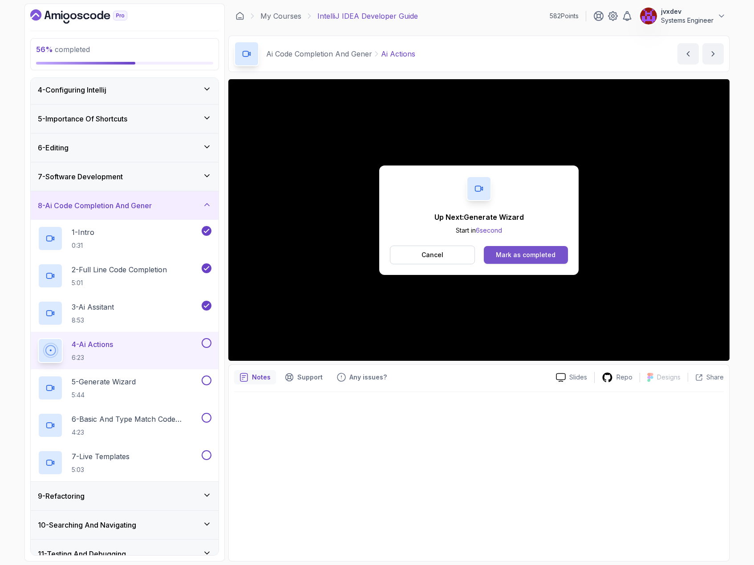
click at [546, 261] on button "Mark as completed" at bounding box center [526, 255] width 84 height 18
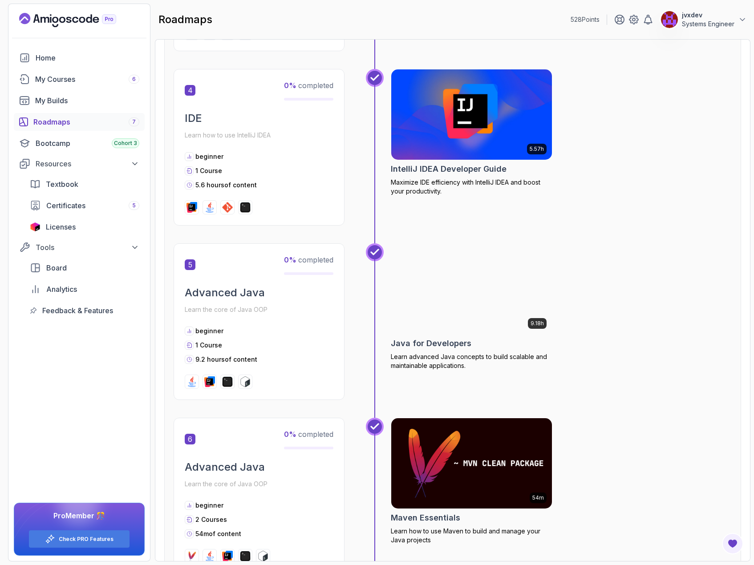
scroll to position [839, 0]
